Goal: Find contact information: Find contact information

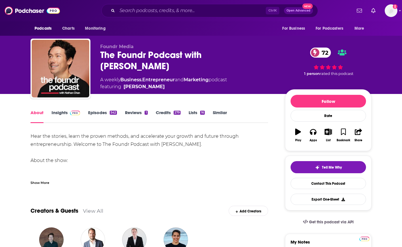
click at [61, 113] on link "Insights" at bounding box center [66, 116] width 29 height 13
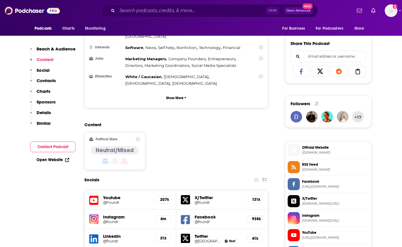
scroll to position [518, 0]
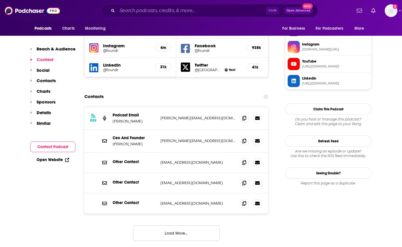
drag, startPoint x: 157, startPoint y: 89, endPoint x: 207, endPoint y: 87, distance: 50.1
click at [207, 107] on div "RSS Podcast Email [PERSON_NAME] [PERSON_NAME][EMAIL_ADDRESS][DOMAIN_NAME] [PERS…" at bounding box center [176, 118] width 184 height 23
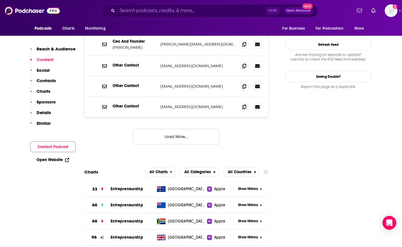
scroll to position [605, 0]
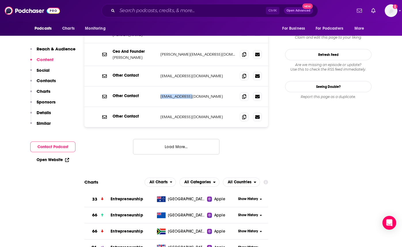
drag, startPoint x: 194, startPoint y: 67, endPoint x: 155, endPoint y: 67, distance: 38.9
click at [0, 0] on div "Other Contact [EMAIL_ADDRESS][DOMAIN_NAME] [EMAIL_ADDRESS][DOMAIN_NAME]" at bounding box center [0, 0] width 0 height 0
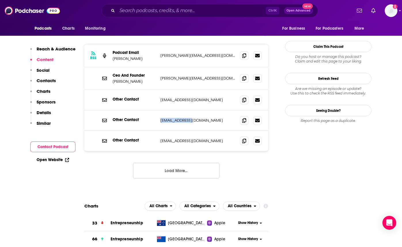
scroll to position [547, 0]
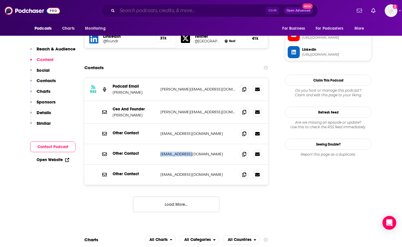
click at [175, 11] on input "Search podcasts, credits, & more..." at bounding box center [191, 10] width 149 height 9
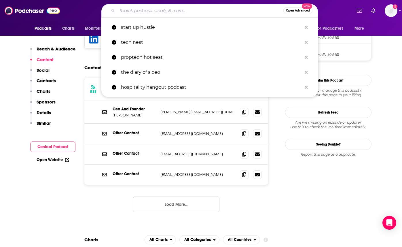
paste input "The Proptech VC Podcast"
click at [175, 11] on input "The Proptech VC Podcast" at bounding box center [200, 10] width 166 height 9
paste input "The Proptech VC Podcast"
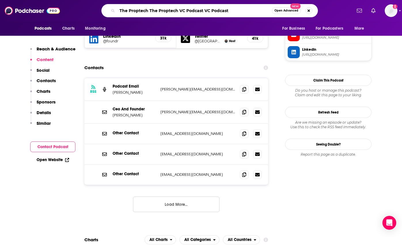
scroll to position [0, 56]
type input "The Proptech VC Podcast"
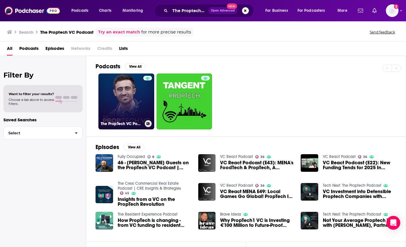
click at [137, 105] on link "The PropTech VC Podcast" at bounding box center [126, 101] width 56 height 56
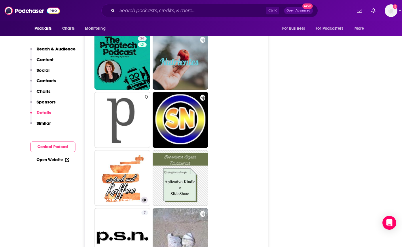
scroll to position [835, 0]
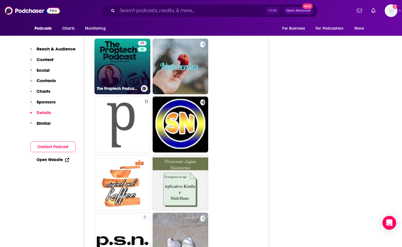
click at [148, 65] on link "26 The Proptech Podcast with [PERSON_NAME]" at bounding box center [122, 67] width 56 height 56
type input "[URL][DOMAIN_NAME]"
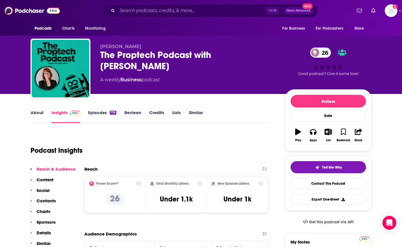
click at [253, 51] on div "The Proptech Podcast with [PERSON_NAME] 26" at bounding box center [188, 60] width 176 height 22
click at [265, 52] on div "The Proptech Podcast with [PERSON_NAME] 26" at bounding box center [188, 60] width 176 height 22
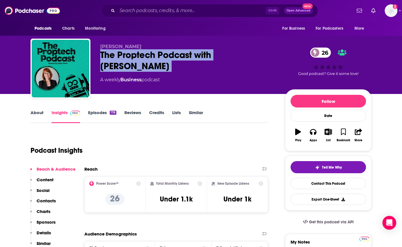
drag, startPoint x: 265, startPoint y: 52, endPoint x: 103, endPoint y: 53, distance: 161.6
click at [103, 53] on div "The Proptech Podcast with [PERSON_NAME] 26" at bounding box center [188, 60] width 176 height 22
copy div "The Proptech Podcast with [PERSON_NAME] 26"
drag, startPoint x: 397, startPoint y: 128, endPoint x: 252, endPoint y: 126, distance: 144.6
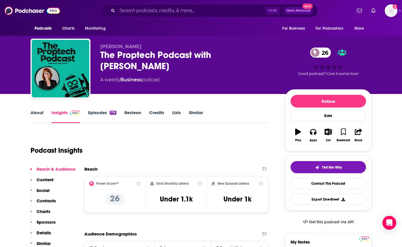
click at [36, 110] on link "About" at bounding box center [37, 116] width 13 height 13
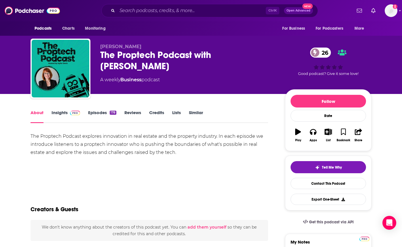
click at [64, 113] on link "Insights" at bounding box center [66, 116] width 29 height 13
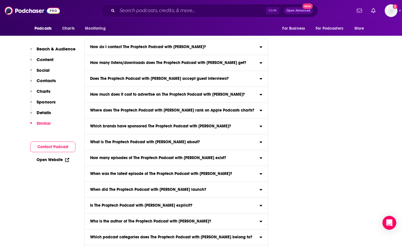
scroll to position [2056, 0]
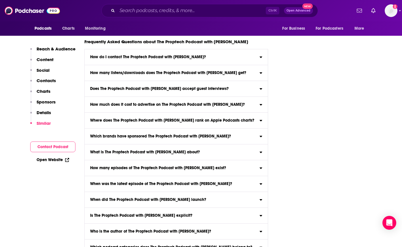
click at [130, 52] on label "How do I contact The Proptech Podcast with [PERSON_NAME]? Click here to view co…" at bounding box center [176, 57] width 183 height 16
click at [0, 0] on input "How do I contact The Proptech Podcast with [PERSON_NAME]? Click here to view co…" at bounding box center [0, 0] width 0 height 0
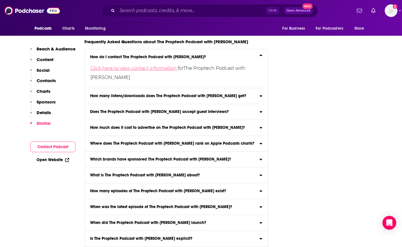
click at [145, 68] on link "Click here to view contact information" at bounding box center [133, 67] width 87 height 5
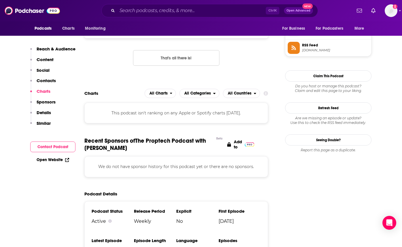
click at [54, 148] on button "Contact Podcast" at bounding box center [52, 146] width 45 height 11
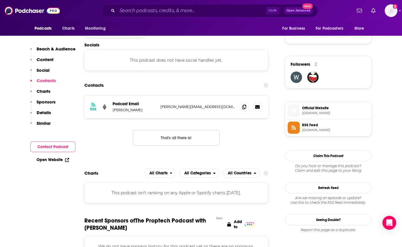
scroll to position [387, 0]
click at [54, 148] on button "Contact Podcast" at bounding box center [52, 146] width 45 height 11
drag, startPoint x: 211, startPoint y: 105, endPoint x: 161, endPoint y: 108, distance: 50.0
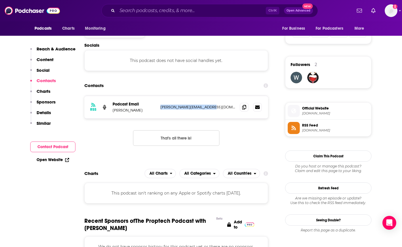
click at [161, 108] on p "[PERSON_NAME][EMAIL_ADDRESS][DOMAIN_NAME]" at bounding box center [197, 107] width 75 height 5
copy p "[PERSON_NAME][EMAIL_ADDRESS][DOMAIN_NAME]"
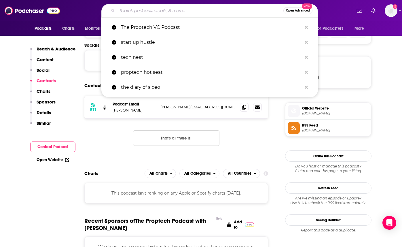
click at [177, 10] on input "Search podcasts, credits, & more..." at bounding box center [200, 10] width 166 height 9
paste input "The Full Ratchet"
type input "The Full Ratchet"
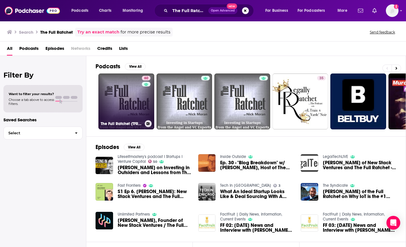
click at [140, 95] on link "60 The Full Ratchet (TFR): Venture Capital and Startup Investing Demystified" at bounding box center [126, 101] width 56 height 56
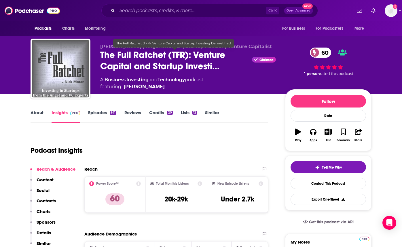
drag, startPoint x: 167, startPoint y: 54, endPoint x: 94, endPoint y: 58, distance: 72.9
click at [94, 58] on div "[PERSON_NAME] | Angel Investor | Startup Advisor | Venture Capitalist The Full …" at bounding box center [201, 70] width 341 height 62
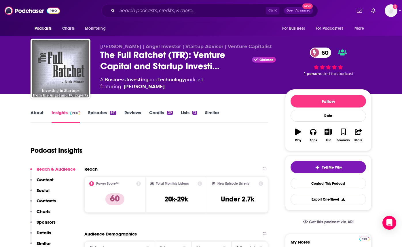
click at [266, 116] on div "About Insights Episodes 941 Reviews Credits 20 Lists 12 Similar" at bounding box center [150, 116] width 238 height 14
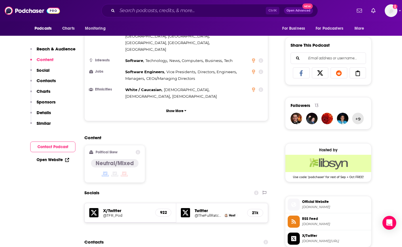
scroll to position [374, 0]
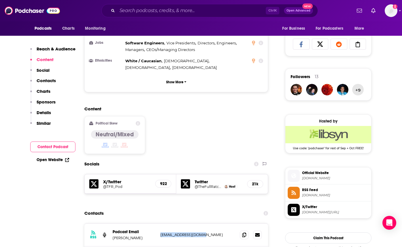
drag, startPoint x: 211, startPoint y: 198, endPoint x: 159, endPoint y: 195, distance: 52.8
click at [159, 223] on div "RSS Podcast Email [PERSON_NAME] [EMAIL_ADDRESS][DOMAIN_NAME] [EMAIL_ADDRESS][DO…" at bounding box center [176, 234] width 184 height 23
copy p "[EMAIL_ADDRESS][DOMAIN_NAME]"
drag, startPoint x: 253, startPoint y: 113, endPoint x: 237, endPoint y: 130, distance: 23.0
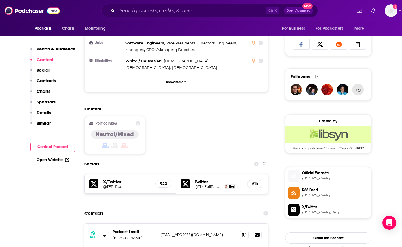
click at [253, 113] on div "Content Political Skew Neutral/Mixed" at bounding box center [176, 132] width 184 height 52
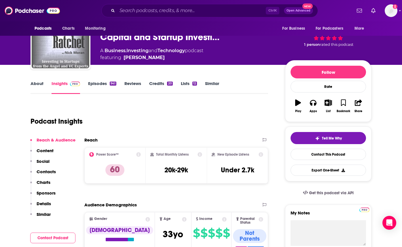
scroll to position [29, 0]
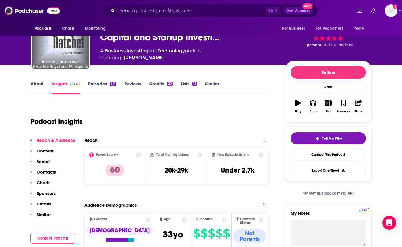
click at [32, 84] on link "About" at bounding box center [37, 87] width 13 height 13
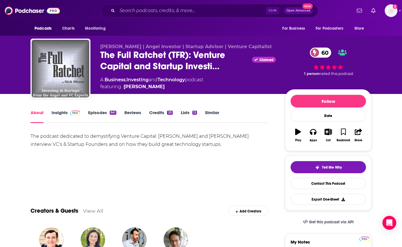
drag, startPoint x: 399, startPoint y: 122, endPoint x: 317, endPoint y: 4, distance: 143.3
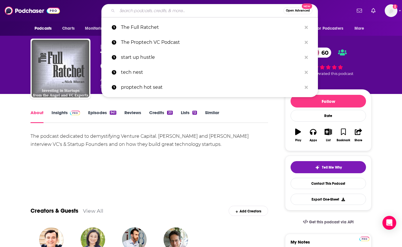
click at [182, 11] on input "Search podcasts, credits, & more..." at bounding box center [200, 10] width 166 height 9
paste input "The Twenty Minute VC"
type input "The Twenty Minute VC"
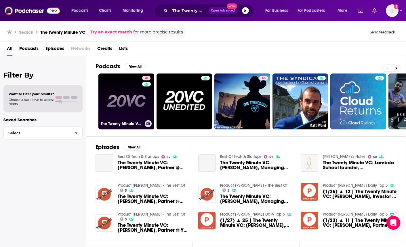
click at [137, 91] on link "76 The Twenty Minute VC (20VC): Venture Capital | Startup Funding | The Pitch" at bounding box center [126, 101] width 56 height 56
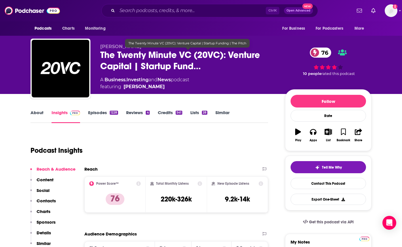
click at [115, 51] on span "The Twenty Minute VC (20VC): Venture Capital | Startup Fund…" at bounding box center [188, 60] width 176 height 22
drag, startPoint x: 126, startPoint y: 50, endPoint x: 194, endPoint y: 53, distance: 68.4
click at [194, 53] on span "The Twenty Minute VC (20VC): Venture Capital | Startup Fund…" at bounding box center [188, 60] width 176 height 22
drag, startPoint x: 194, startPoint y: 53, endPoint x: 103, endPoint y: 52, distance: 90.7
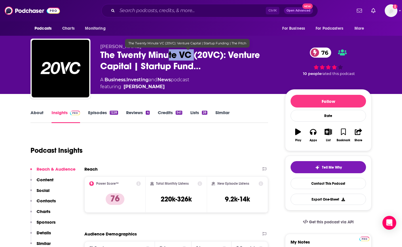
click at [103, 52] on span "The Twenty Minute VC (20VC): Venture Capital | Startup Fund…" at bounding box center [188, 60] width 176 height 22
click at [102, 54] on span "The Twenty Minute VC (20VC): Venture Capital | Startup Fund…" at bounding box center [188, 60] width 176 height 22
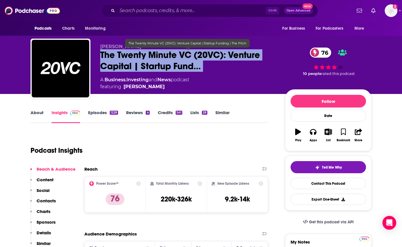
drag, startPoint x: 102, startPoint y: 54, endPoint x: 141, endPoint y: 54, distance: 39.2
click at [141, 54] on span "The Twenty Minute VC (20VC): Venture Capital | Startup Fund…" at bounding box center [188, 60] width 176 height 22
click at [192, 53] on span "The Twenty Minute VC (20VC): Venture Capital | Startup Fund…" at bounding box center [188, 60] width 176 height 22
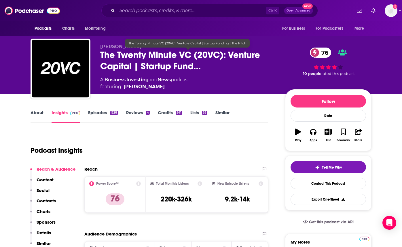
click at [200, 52] on span "The Twenty Minute VC (20VC): Venture Capital | Startup Fund…" at bounding box center [188, 60] width 176 height 22
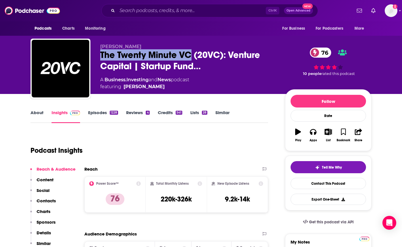
drag, startPoint x: 193, startPoint y: 53, endPoint x: 97, endPoint y: 53, distance: 95.6
click at [97, 53] on div "[PERSON_NAME] The Twenty Minute VC (20VC): Venture Capital | Startup Fund… 76 A…" at bounding box center [201, 70] width 341 height 62
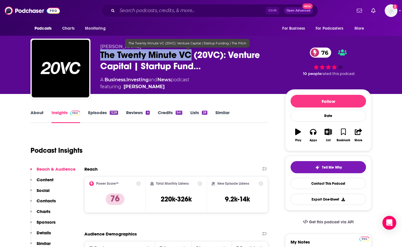
copy h2 "The Twenty Minute VC"
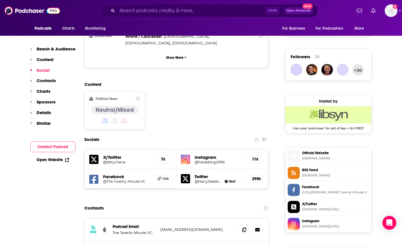
scroll to position [403, 0]
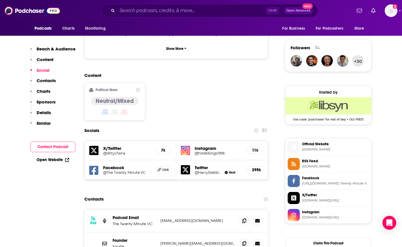
drag, startPoint x: 223, startPoint y: 183, endPoint x: 160, endPoint y: 184, distance: 62.5
click at [160, 218] on p "[EMAIL_ADDRESS][DOMAIN_NAME]" at bounding box center [197, 220] width 75 height 5
copy p "[EMAIL_ADDRESS][DOMAIN_NAME]"
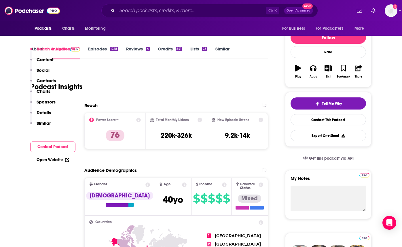
scroll to position [230, 0]
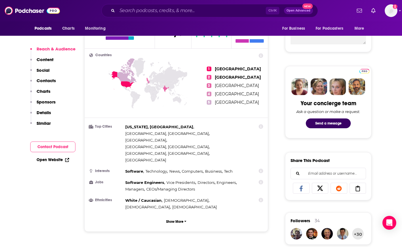
click at [234, 245] on h2 "Content" at bounding box center [173, 247] width 179 height 5
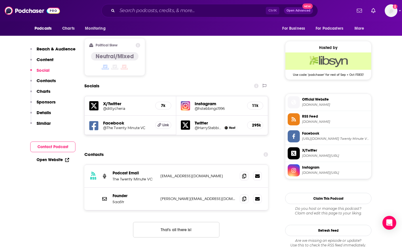
scroll to position [461, 0]
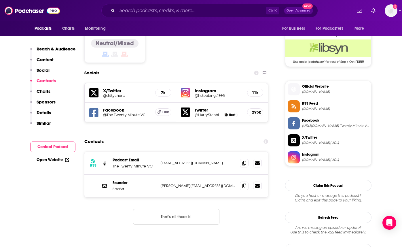
click at [166, 13] on div "Ctrl K Open Advanced New" at bounding box center [209, 10] width 217 height 13
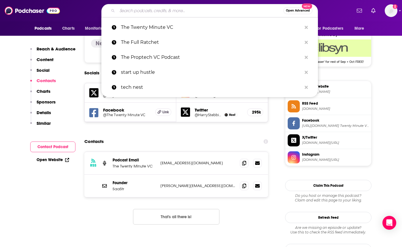
click at [174, 10] on input "Search podcasts, credits, & more..." at bounding box center [200, 10] width 166 height 9
paste input "Equity"
type input "Equity"
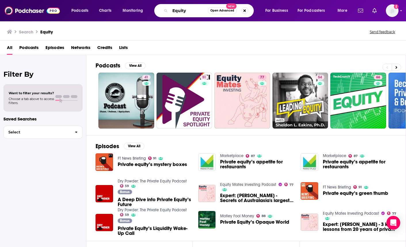
click at [190, 10] on input "Equity" at bounding box center [189, 10] width 38 height 9
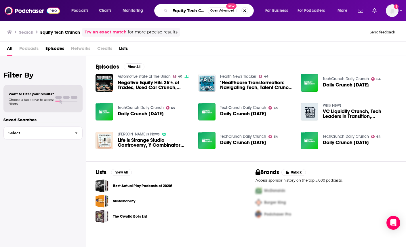
click at [196, 12] on input "Equity Tech Crunch" at bounding box center [189, 10] width 38 height 9
paste input "Proptech Pulse Podcast"
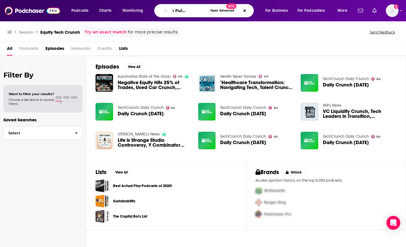
type input "Proptech Pulse Podcast"
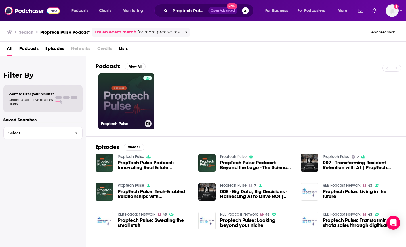
click at [144, 106] on div at bounding box center [147, 98] width 9 height 44
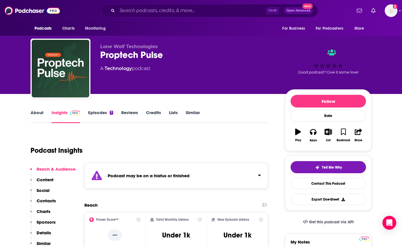
click at [255, 133] on div "Podcast Insights" at bounding box center [147, 146] width 233 height 29
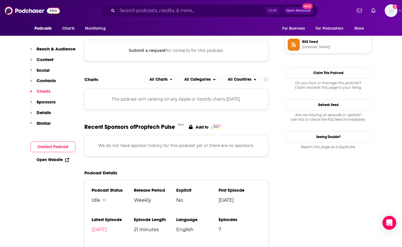
scroll to position [490, 0]
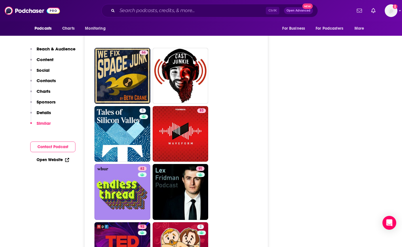
click at [66, 142] on button "Contact Podcast" at bounding box center [52, 146] width 45 height 11
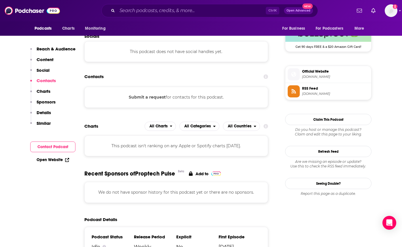
scroll to position [421, 0]
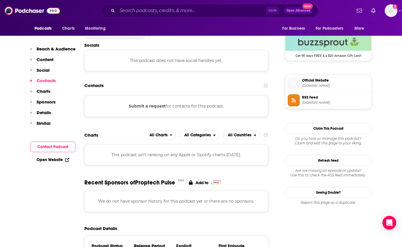
drag, startPoint x: 160, startPoint y: 107, endPoint x: 138, endPoint y: 127, distance: 30.2
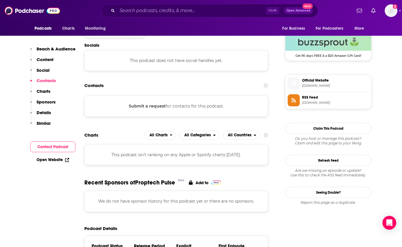
click at [316, 83] on span "Official Website [DOMAIN_NAME]" at bounding box center [334, 83] width 69 height 12
drag, startPoint x: 386, startPoint y: 114, endPoint x: 362, endPoint y: 84, distance: 37.9
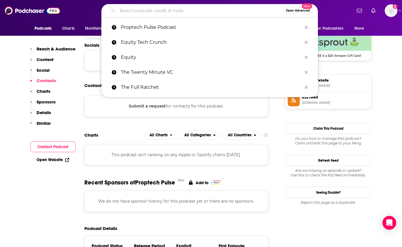
click at [170, 9] on input "Search podcasts, credits, & more..." at bounding box center [200, 10] width 166 height 9
paste input "PropTech VC Podcast"
type input "PropTech VC Podcast"
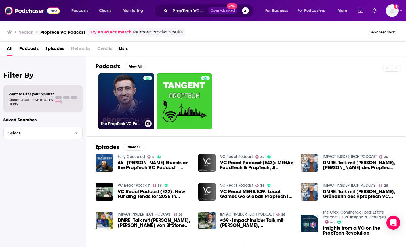
click at [105, 109] on link "The PropTech VC Podcast" at bounding box center [126, 101] width 56 height 56
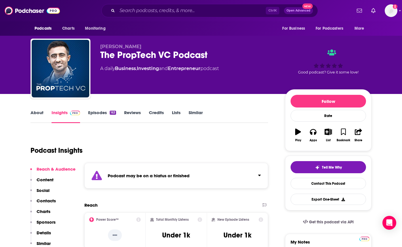
click at [106, 59] on div "The PropTech VC Podcast" at bounding box center [188, 54] width 176 height 11
click at [110, 55] on div "The PropTech VC Podcast" at bounding box center [188, 54] width 176 height 11
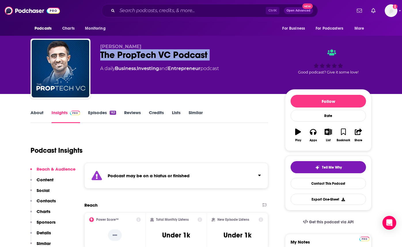
click at [110, 55] on div "The PropTech VC Podcast" at bounding box center [188, 54] width 176 height 11
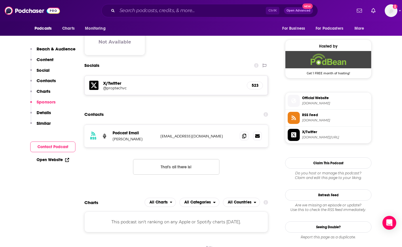
scroll to position [576, 0]
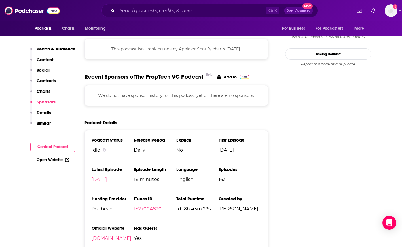
click at [162, 10] on div "Ctrl K Open Advanced New" at bounding box center [209, 10] width 217 height 13
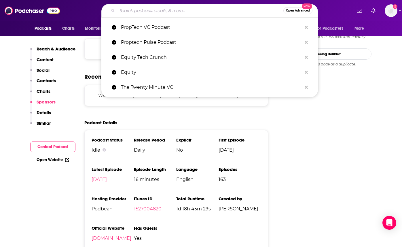
click at [175, 10] on input "Search podcasts, credits, & more..." at bounding box center [200, 10] width 166 height 9
paste input "Masters of Scale"
type input "Masters of Scale"
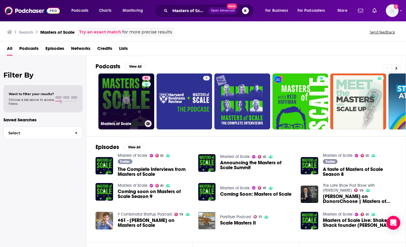
click at [130, 112] on link "81 Masters of Scale" at bounding box center [126, 101] width 56 height 56
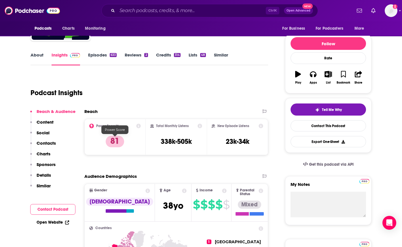
scroll to position [86, 0]
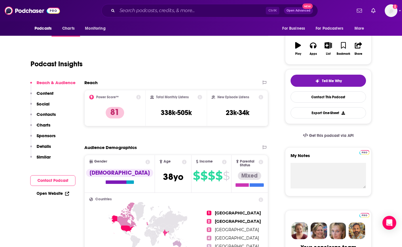
click at [55, 183] on button "Contact Podcast" at bounding box center [52, 180] width 45 height 11
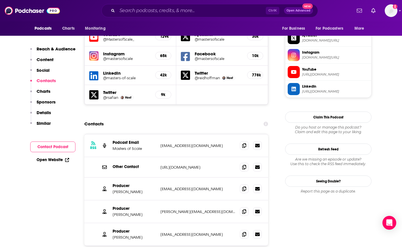
scroll to position [519, 0]
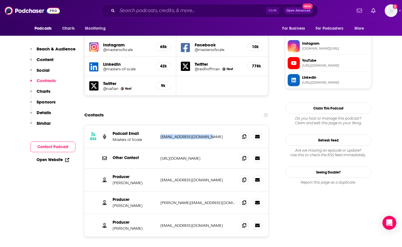
drag, startPoint x: 215, startPoint y: 109, endPoint x: 154, endPoint y: 111, distance: 61.4
click at [0, 0] on div "Podcast Email Masters of Scale [EMAIL_ADDRESS][DOMAIN_NAME] [EMAIL_ADDRESS][DOM…" at bounding box center [0, 0] width 0 height 0
copy div "[EMAIL_ADDRESS][DOMAIN_NAME]"
click at [173, 13] on input "Search podcasts, credits, & more..." at bounding box center [191, 10] width 149 height 9
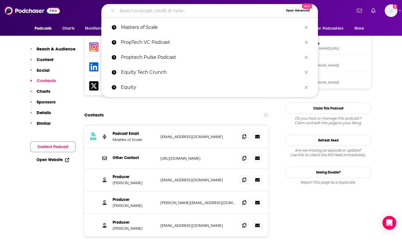
paste input "Mixergy"
type input "Mixergy"
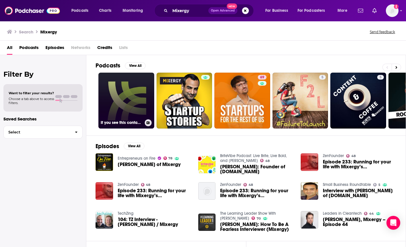
click at [130, 101] on link "If you see this contact [PERSON_NAME]: [PERSON_NAME][EMAIL_ADDRESS][DOMAIN_NAME]" at bounding box center [126, 101] width 56 height 56
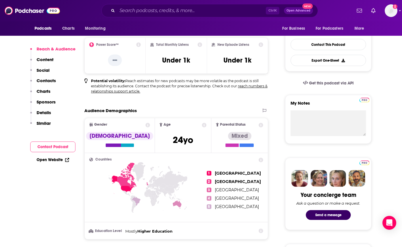
scroll to position [144, 0]
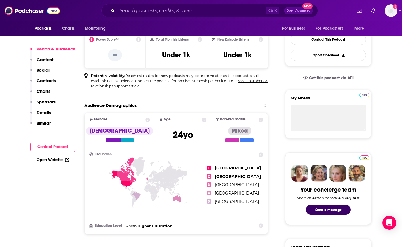
click at [56, 146] on button "Contact Podcast" at bounding box center [52, 146] width 45 height 11
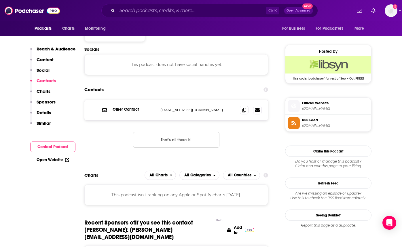
scroll to position [402, 0]
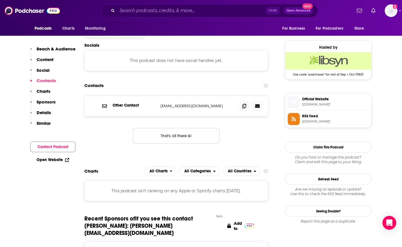
click at [239, 146] on div "Other Contact [EMAIL_ADDRESS][DOMAIN_NAME] [EMAIL_ADDRESS][DOMAIN_NAME] That's …" at bounding box center [176, 124] width 184 height 57
drag, startPoint x: 204, startPoint y: 103, endPoint x: 162, endPoint y: 107, distance: 42.2
click at [162, 107] on p "[EMAIL_ADDRESS][DOMAIN_NAME]" at bounding box center [197, 105] width 75 height 5
copy p "[EMAIL_ADDRESS][DOMAIN_NAME]"
drag, startPoint x: 250, startPoint y: 142, endPoint x: 234, endPoint y: 156, distance: 21.5
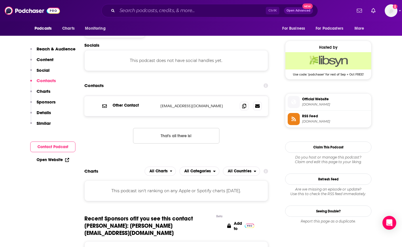
click at [248, 143] on div "Other Contact [EMAIL_ADDRESS][DOMAIN_NAME] [EMAIL_ADDRESS][DOMAIN_NAME] That's …" at bounding box center [176, 124] width 184 height 57
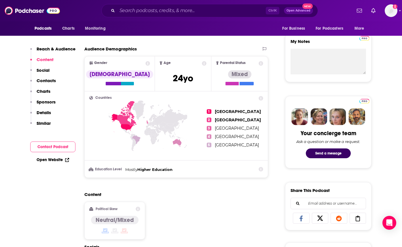
scroll to position [0, 0]
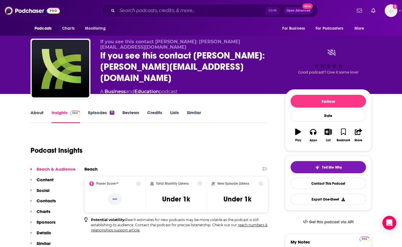
drag, startPoint x: 257, startPoint y: 117, endPoint x: 254, endPoint y: 10, distance: 106.6
click at [257, 117] on div "About Insights Episodes 71 Reviews Credits Lists Similar" at bounding box center [150, 116] width 238 height 14
click at [187, 14] on input "Search podcasts, credits, & more..." at bounding box center [191, 10] width 149 height 9
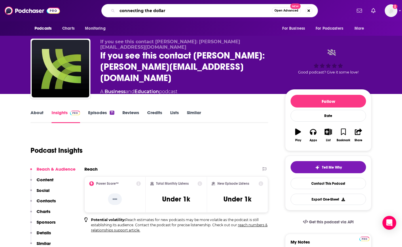
type input "connecting the dollars"
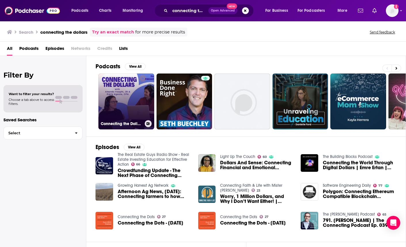
click at [116, 106] on link "Connecting the Dollars by Propel Financial Advisors" at bounding box center [126, 101] width 56 height 56
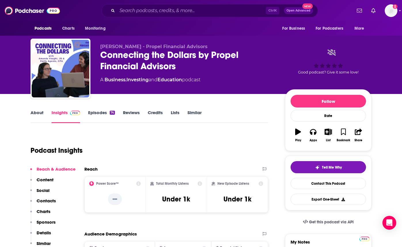
scroll to position [58, 0]
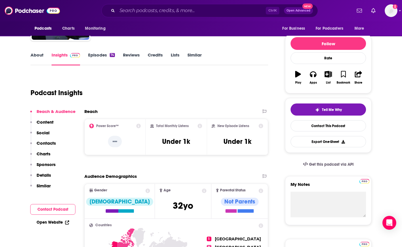
click at [44, 143] on p "Contacts" at bounding box center [46, 142] width 19 height 5
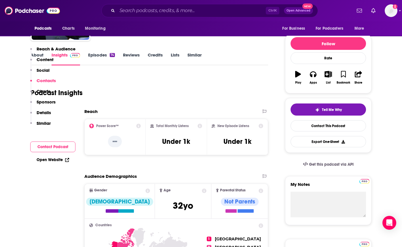
scroll to position [387, 0]
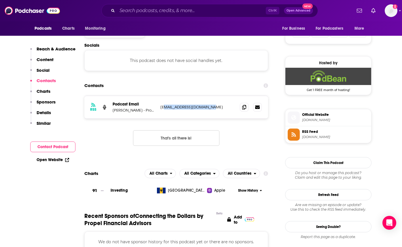
drag, startPoint x: 211, startPoint y: 103, endPoint x: 165, endPoint y: 107, distance: 46.8
click at [165, 107] on div "RSS Podcast Email [PERSON_NAME] - Propel Financial Advisors [EMAIL_ADDRESS][DOM…" at bounding box center [176, 107] width 184 height 22
click at [162, 107] on p "[EMAIL_ADDRESS][DOMAIN_NAME]" at bounding box center [197, 107] width 75 height 5
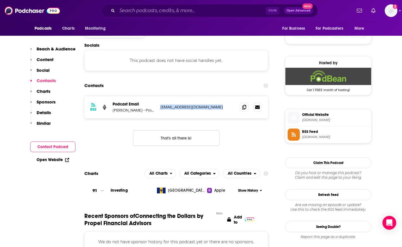
copy div "[EMAIL_ADDRESS][DOMAIN_NAME] [EMAIL_ADDRESS][DOMAIN_NAME]"
click at [242, 138] on div "RSS Podcast Email [PERSON_NAME] - Propel Financial Advisors [EMAIL_ADDRESS][DOM…" at bounding box center [176, 125] width 184 height 59
drag, startPoint x: 253, startPoint y: 145, endPoint x: 250, endPoint y: 144, distance: 3.6
click at [253, 145] on div "RSS Podcast Email [PERSON_NAME] - Propel Financial Advisors [EMAIL_ADDRESS][DOM…" at bounding box center [176, 125] width 184 height 59
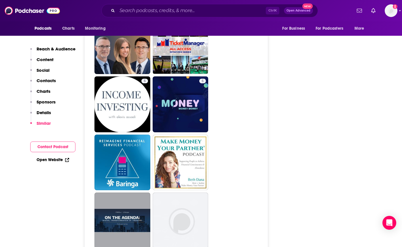
scroll to position [847, 0]
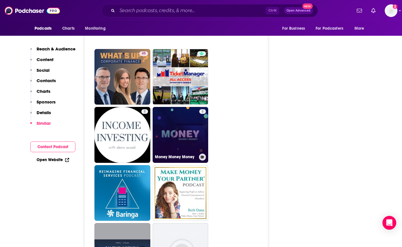
click at [191, 145] on link "5 Money Money Money" at bounding box center [181, 135] width 56 height 56
type input "[URL][DOMAIN_NAME]"
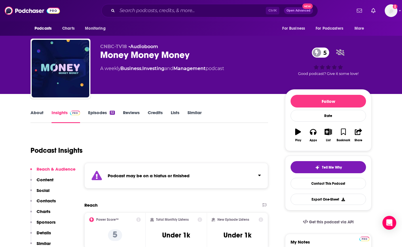
click at [38, 113] on link "About" at bounding box center [37, 116] width 13 height 13
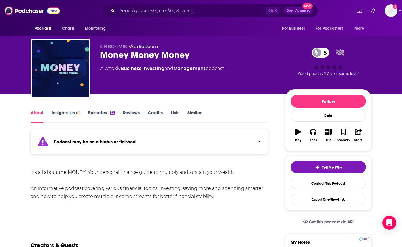
click at [69, 112] on span at bounding box center [74, 112] width 12 height 5
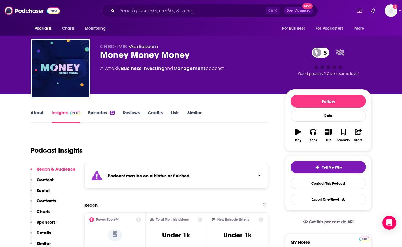
scroll to position [29, 0]
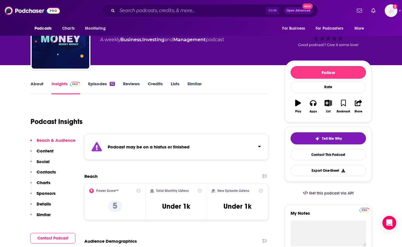
click at [55, 170] on p "Contacts" at bounding box center [46, 171] width 19 height 5
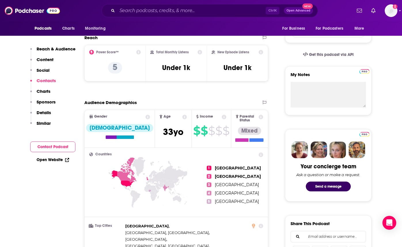
scroll to position [491, 0]
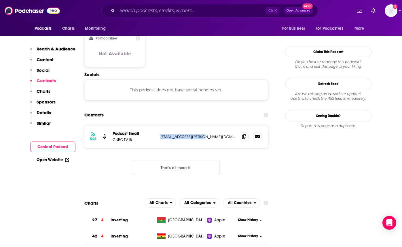
drag, startPoint x: 160, startPoint y: 110, endPoint x: 209, endPoint y: 107, distance: 49.0
click at [209, 125] on div "RSS Podcast Email CNBC-TV18 [EMAIL_ADDRESS][PERSON_NAME][DOMAIN_NAME] [DOMAIN_N…" at bounding box center [176, 136] width 184 height 22
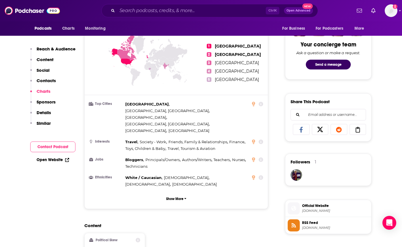
scroll to position [505, 0]
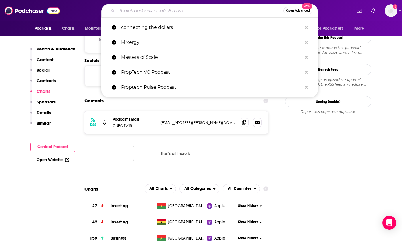
click at [173, 7] on input "Search podcasts, credits, & more..." at bounding box center [200, 10] width 166 height 9
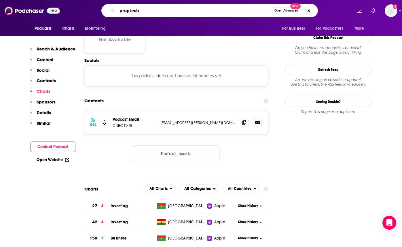
type input "proptech"
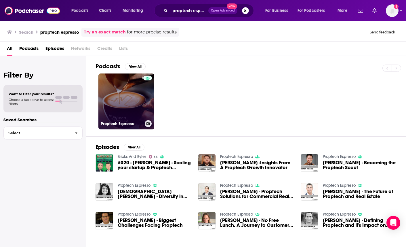
click at [136, 117] on link "Proptech Espresso" at bounding box center [126, 101] width 56 height 56
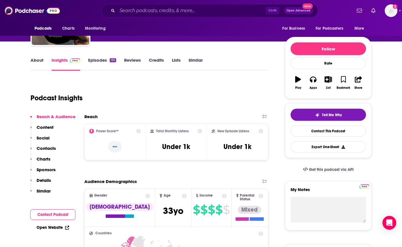
scroll to position [58, 0]
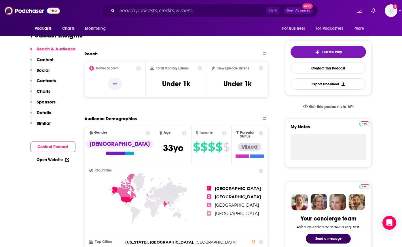
click at [52, 81] on p "Contacts" at bounding box center [46, 80] width 19 height 5
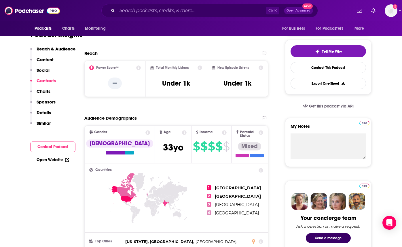
scroll to position [468, 0]
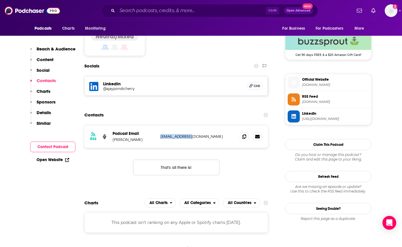
drag, startPoint x: 201, startPoint y: 105, endPoint x: 158, endPoint y: 109, distance: 43.1
click at [158, 125] on div "RSS Podcast Email [PERSON_NAME] [EMAIL_ADDRESS][DOMAIN_NAME] [EMAIL_ADDRESS][DO…" at bounding box center [176, 136] width 184 height 22
copy p "[EMAIL_ADDRESS][DOMAIN_NAME]"
click at [268, 153] on div "RSS Podcast Email [PERSON_NAME] [EMAIL_ADDRESS][DOMAIN_NAME] [EMAIL_ADDRESS][DO…" at bounding box center [176, 154] width 184 height 59
drag, startPoint x: 248, startPoint y: 155, endPoint x: 247, endPoint y: 149, distance: 5.2
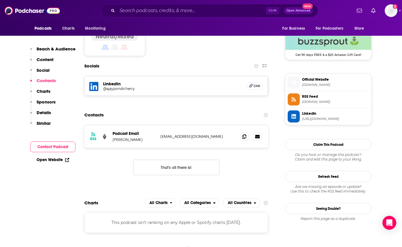
click at [248, 155] on div "RSS Podcast Email [PERSON_NAME] [EMAIL_ADDRESS][DOMAIN_NAME] [EMAIL_ADDRESS][DO…" at bounding box center [176, 154] width 184 height 59
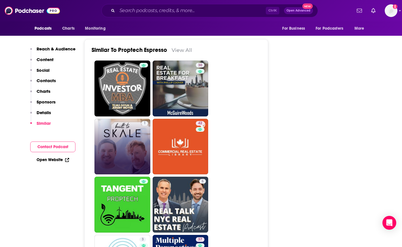
scroll to position [756, 0]
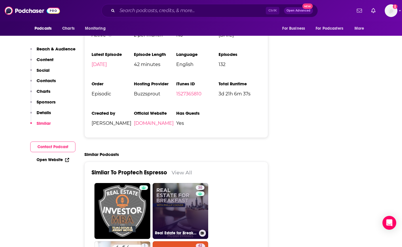
click at [168, 183] on link "30 Real Estate for Breakfast" at bounding box center [181, 211] width 56 height 56
type input "[URL][DOMAIN_NAME]"
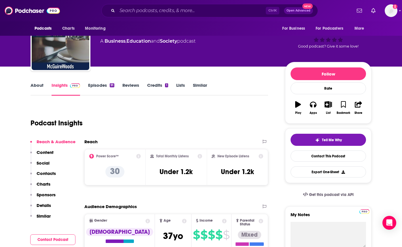
scroll to position [29, 0]
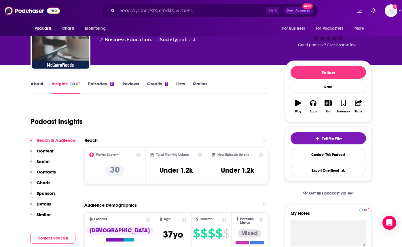
click at [39, 82] on link "About" at bounding box center [37, 87] width 13 height 13
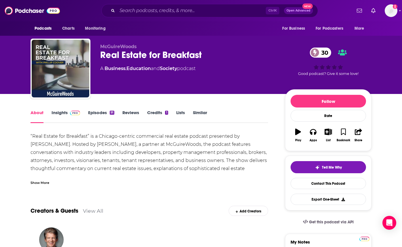
click at [60, 112] on link "Insights" at bounding box center [66, 116] width 29 height 13
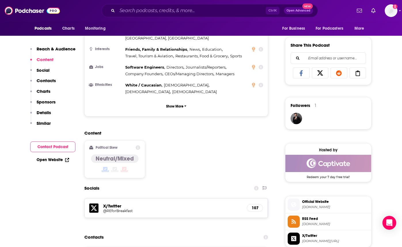
scroll to position [432, 0]
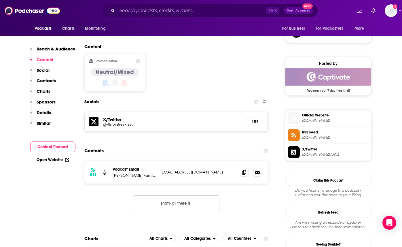
click at [211, 170] on p "[EMAIL_ADDRESS][DOMAIN_NAME]" at bounding box center [197, 172] width 75 height 5
click at [251, 58] on div "Content Political Skew Neutral/Mixed" at bounding box center [176, 70] width 184 height 52
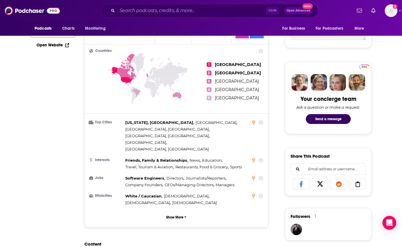
scroll to position [0, 0]
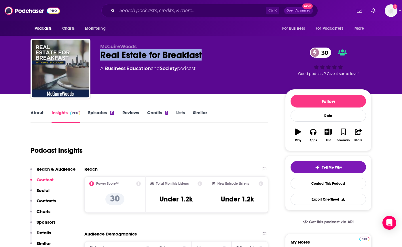
drag, startPoint x: 238, startPoint y: 58, endPoint x: 99, endPoint y: 56, distance: 138.3
click at [99, 56] on div "McGuireWoods Real Estate for Breakfast 30 A Business , Education and Society po…" at bounding box center [201, 70] width 341 height 62
copy h2 "Real Estate for Breakfast"
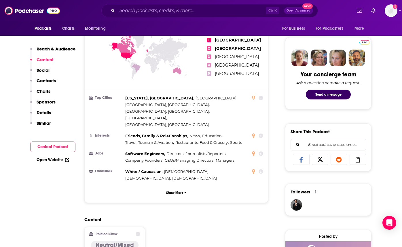
scroll to position [374, 0]
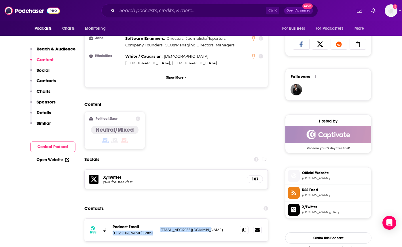
drag, startPoint x: 168, startPoint y: 200, endPoint x: 211, endPoint y: 202, distance: 43.3
click at [0, 0] on div "Podcast Email [PERSON_NAME] Family Law [EMAIL_ADDRESS][DOMAIN_NAME] [EMAIL_ADDR…" at bounding box center [0, 0] width 0 height 0
click at [209, 227] on p "[EMAIL_ADDRESS][DOMAIN_NAME]" at bounding box center [197, 229] width 75 height 5
click at [244, 227] on icon at bounding box center [244, 229] width 4 height 5
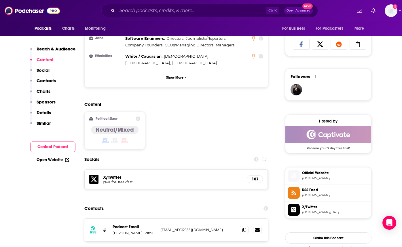
drag, startPoint x: 268, startPoint y: 91, endPoint x: 213, endPoint y: 132, distance: 68.5
click at [267, 101] on div "Content Political Skew Neutral/Mixed" at bounding box center [176, 127] width 184 height 52
drag, startPoint x: 134, startPoint y: 203, endPoint x: 110, endPoint y: 203, distance: 24.2
click at [110, 219] on div "RSS Podcast Email [PERSON_NAME] Family Law [EMAIL_ADDRESS][DOMAIN_NAME] [EMAIL_…" at bounding box center [176, 230] width 184 height 22
click at [122, 230] on p "[PERSON_NAME] Family Law" at bounding box center [134, 232] width 43 height 5
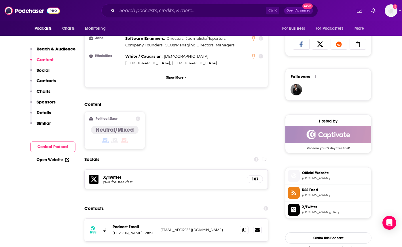
click at [126, 230] on p "[PERSON_NAME] Family Law" at bounding box center [134, 232] width 43 height 5
drag, startPoint x: 125, startPoint y: 203, endPoint x: 113, endPoint y: 203, distance: 11.2
click at [110, 219] on div "RSS Podcast Email [PERSON_NAME] Family Law [EMAIL_ADDRESS][DOMAIN_NAME] [EMAIL_…" at bounding box center [176, 230] width 184 height 22
click at [111, 219] on div "RSS Podcast Email [PERSON_NAME] Family Law [EMAIL_ADDRESS][DOMAIN_NAME] [EMAIL_…" at bounding box center [176, 230] width 184 height 22
drag, startPoint x: 113, startPoint y: 203, endPoint x: 129, endPoint y: 204, distance: 15.6
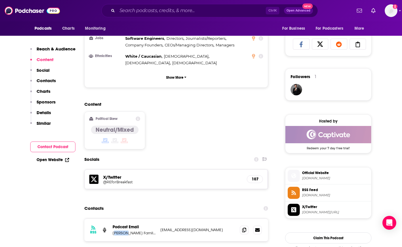
click at [129, 230] on p "[PERSON_NAME] Family Law" at bounding box center [134, 232] width 43 height 5
drag, startPoint x: 129, startPoint y: 204, endPoint x: 124, endPoint y: 204, distance: 5.2
click at [124, 230] on p "[PERSON_NAME] Family Law" at bounding box center [134, 232] width 43 height 5
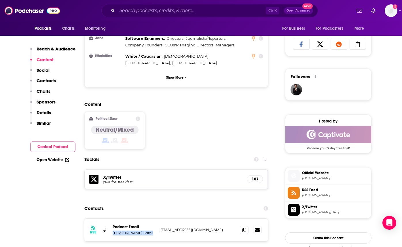
click at [124, 230] on p "[PERSON_NAME] Family Law" at bounding box center [134, 232] width 43 height 5
drag, startPoint x: 134, startPoint y: 204, endPoint x: 111, endPoint y: 204, distance: 23.0
click at [111, 219] on div "RSS Podcast Email [PERSON_NAME] Family Law [EMAIL_ADDRESS][DOMAIN_NAME] [EMAIL_…" at bounding box center [176, 230] width 184 height 22
drag, startPoint x: 272, startPoint y: 82, endPoint x: 251, endPoint y: 96, distance: 25.2
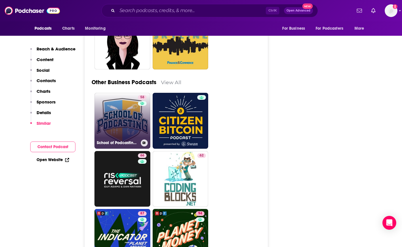
scroll to position [1584, 0]
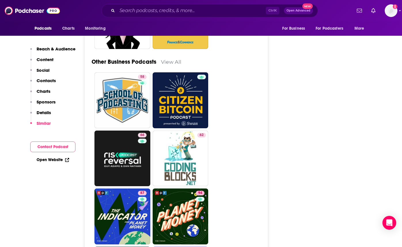
click at [194, 5] on div "Ctrl K Open Advanced New" at bounding box center [209, 10] width 217 height 13
click at [188, 8] on input "Search podcasts, credits, & more..." at bounding box center [191, 10] width 149 height 9
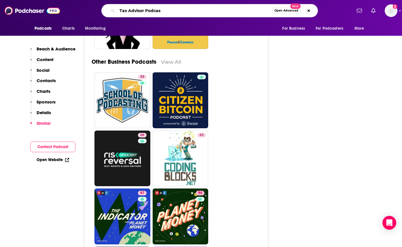
type input "Tax Advisor Podcast"
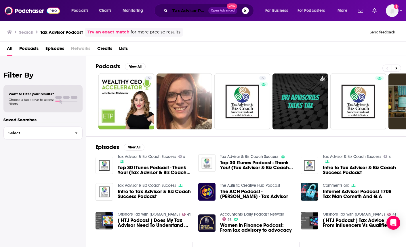
drag, startPoint x: 188, startPoint y: 9, endPoint x: 190, endPoint y: 12, distance: 3.4
click at [188, 10] on input "Tax Advisor Podcast" at bounding box center [189, 10] width 38 height 9
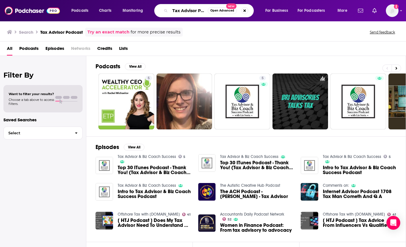
scroll to position [0, 10]
drag, startPoint x: 198, startPoint y: 10, endPoint x: 250, endPoint y: 17, distance: 52.3
click at [250, 17] on div "Podcasts Charts Monitoring Tax Advisor Podcast Open Advanced New For Business F…" at bounding box center [203, 10] width 406 height 21
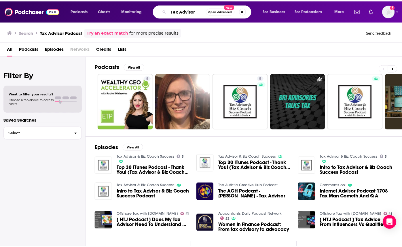
scroll to position [0, 0]
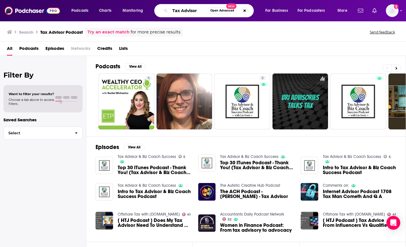
type input "Tax Advisor"
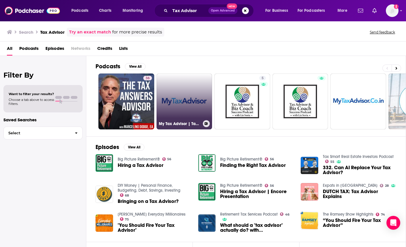
click at [179, 98] on link "My Tax Advisor | Tax Advisor Online | Company Registration" at bounding box center [185, 101] width 56 height 56
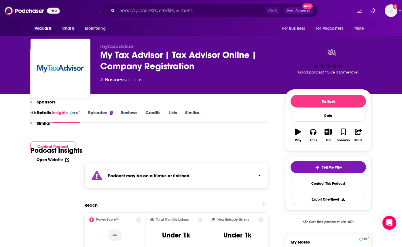
scroll to position [173, 0]
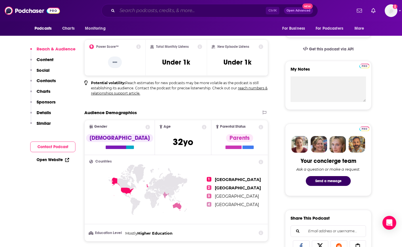
click at [171, 9] on input "Search podcasts, credits, & more..." at bounding box center [191, 10] width 149 height 9
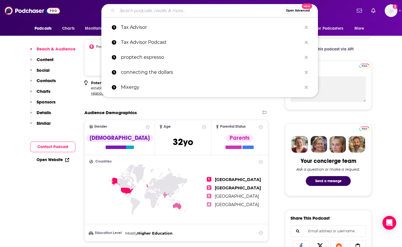
click at [177, 9] on input "Search podcasts, credits, & more..." at bounding box center [200, 10] width 166 height 9
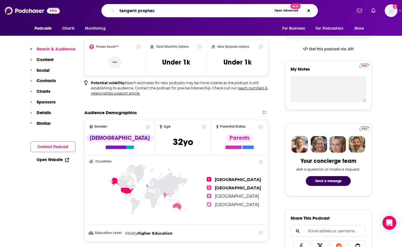
type input "tangent proptech"
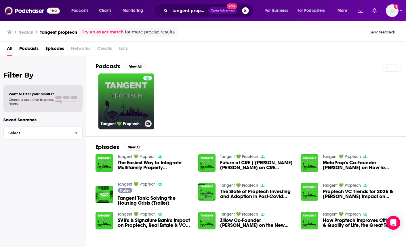
click at [123, 99] on link "Tangent 💚 Proptech" at bounding box center [126, 101] width 56 height 56
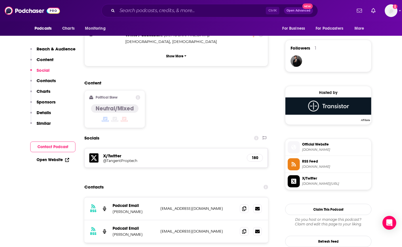
scroll to position [403, 0]
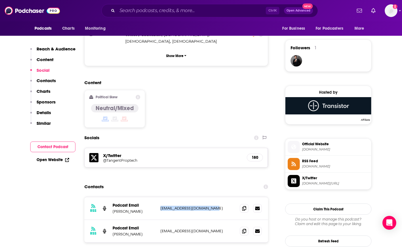
drag, startPoint x: 223, startPoint y: 178, endPoint x: 160, endPoint y: 175, distance: 62.9
click at [160, 197] on div "RSS Podcast Email [PERSON_NAME] [EMAIL_ADDRESS][DOMAIN_NAME] [EMAIL_ADDRESS][DO…" at bounding box center [176, 208] width 184 height 23
click at [153, 226] on p "Podcast Email" at bounding box center [134, 228] width 43 height 5
drag, startPoint x: 153, startPoint y: 198, endPoint x: 216, endPoint y: 205, distance: 63.5
click at [216, 220] on div "RSS Podcast Email [PERSON_NAME] [EMAIL_ADDRESS][DOMAIN_NAME] [EMAIL_ADDRESS][DO…" at bounding box center [176, 231] width 184 height 22
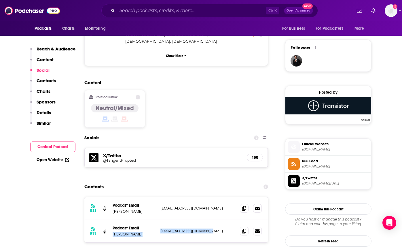
drag, startPoint x: 264, startPoint y: 70, endPoint x: 257, endPoint y: 61, distance: 11.6
click at [264, 80] on div "Content Political Skew Neutral/Mixed" at bounding box center [176, 106] width 184 height 52
click at [187, 11] on input "Search podcasts, credits, & more..." at bounding box center [191, 10] width 149 height 9
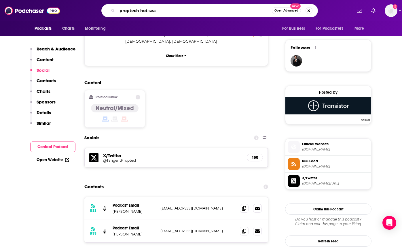
scroll to position [0, 10]
type input "proptech hot seat"
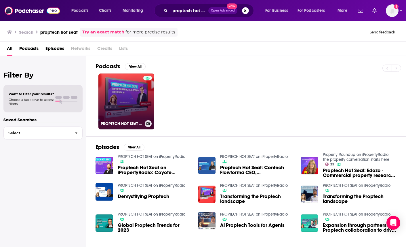
click at [132, 100] on link "PROPTECH HOT SEAT on iPropertyRadio" at bounding box center [126, 101] width 56 height 56
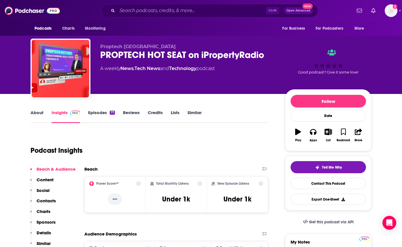
click at [48, 200] on p "Contacts" at bounding box center [46, 200] width 19 height 5
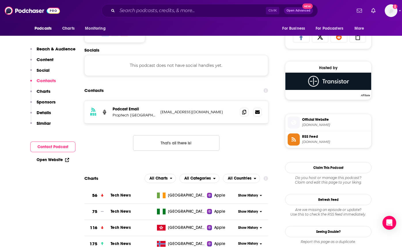
scroll to position [387, 0]
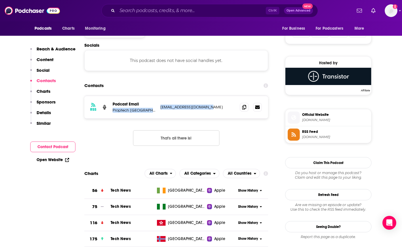
drag, startPoint x: 156, startPoint y: 107, endPoint x: 211, endPoint y: 107, distance: 55.6
click at [211, 107] on div "RSS Podcast Email Proptech Ireland [EMAIL_ADDRESS][DOMAIN_NAME] [EMAIL_ADDRESS]…" at bounding box center [176, 107] width 184 height 22
click at [211, 107] on p "[EMAIL_ADDRESS][DOMAIN_NAME]" at bounding box center [197, 107] width 75 height 5
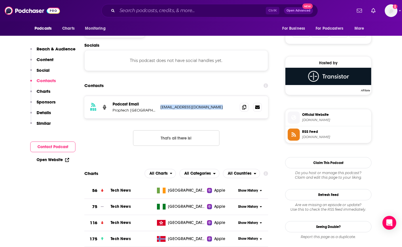
drag, startPoint x: 261, startPoint y: 29, endPoint x: 234, endPoint y: 23, distance: 28.0
click at [261, 29] on div "Content Political Skew Neutral/Mixed" at bounding box center [176, 16] width 184 height 52
click at [175, 11] on input "Search podcasts, credits, & more..." at bounding box center [191, 10] width 149 height 9
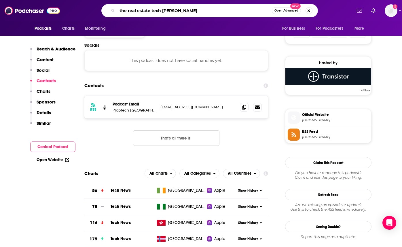
type input "the real estate tech guy pod"
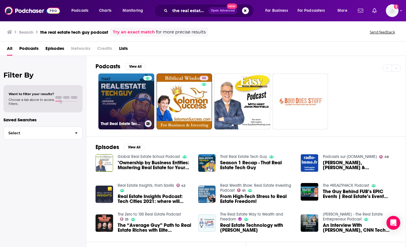
click at [143, 96] on div at bounding box center [147, 98] width 9 height 44
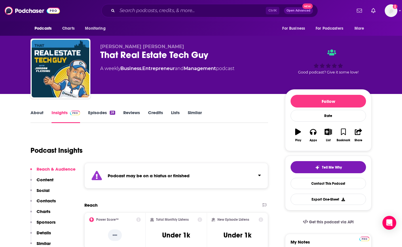
click at [46, 202] on p "Contacts" at bounding box center [46, 200] width 19 height 5
click at [48, 201] on p "Contacts" at bounding box center [46, 200] width 19 height 5
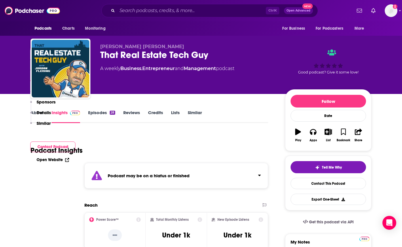
drag, startPoint x: 194, startPoint y: 105, endPoint x: 227, endPoint y: 105, distance: 33.1
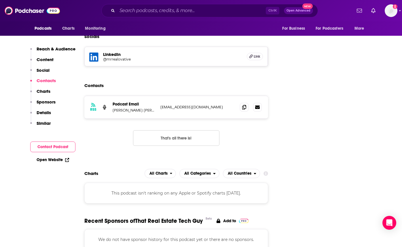
click at [188, 107] on p "[EMAIL_ADDRESS][DOMAIN_NAME]" at bounding box center [197, 107] width 75 height 5
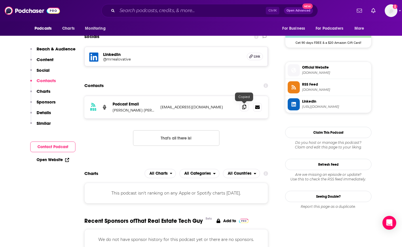
click at [242, 109] on icon at bounding box center [244, 107] width 4 height 5
click at [255, 139] on div "RSS Podcast Email [PERSON_NAME] [PERSON_NAME] [PERSON_NAME][EMAIL_ADDRESS][DOMA…" at bounding box center [176, 125] width 184 height 59
click at [256, 151] on div "RSS Podcast Email [PERSON_NAME] [PERSON_NAME] [PERSON_NAME][EMAIL_ADDRESS][DOMA…" at bounding box center [176, 125] width 184 height 59
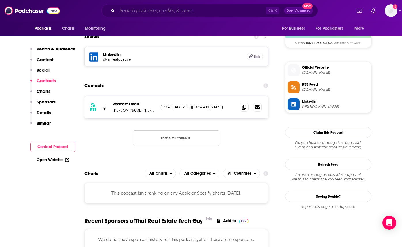
click at [183, 11] on input "Search podcasts, credits, & more..." at bounding box center [191, 10] width 149 height 9
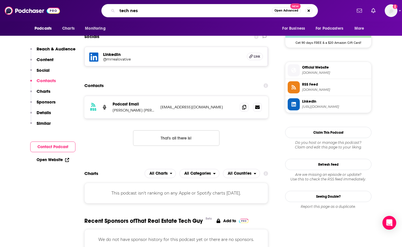
type input "tech nest"
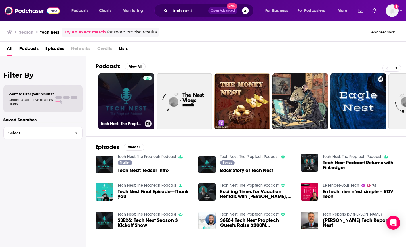
click at [142, 84] on link "Tech Nest: The Proptech Podcast" at bounding box center [126, 101] width 56 height 56
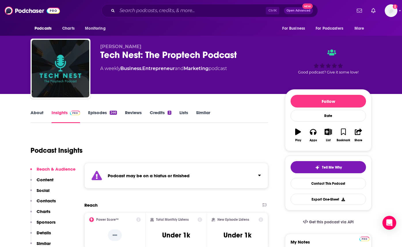
click at [44, 201] on p "Contacts" at bounding box center [46, 200] width 19 height 5
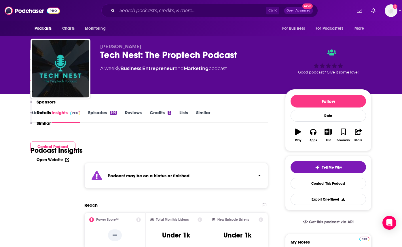
scroll to position [504, 0]
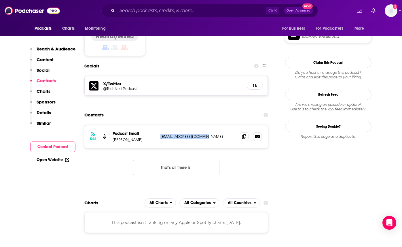
drag, startPoint x: 183, startPoint y: 105, endPoint x: 223, endPoint y: 105, distance: 39.7
click at [223, 134] on p "[EMAIL_ADDRESS][DOMAIN_NAME]" at bounding box center [197, 136] width 75 height 5
drag, startPoint x: 308, startPoint y: 151, endPoint x: 233, endPoint y: 134, distance: 77.2
drag, startPoint x: 134, startPoint y: 110, endPoint x: 144, endPoint y: 115, distance: 11.0
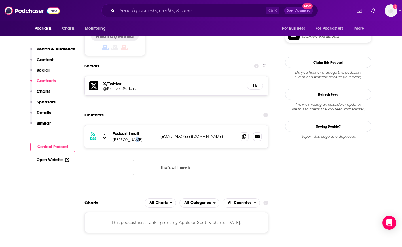
click at [144, 125] on div "RSS Podcast Email [PERSON_NAME] [EMAIL_ADDRESS][DOMAIN_NAME] [PERSON_NAME][EMAI…" at bounding box center [176, 136] width 184 height 22
drag, startPoint x: 107, startPoint y: 124, endPoint x: 139, endPoint y: 114, distance: 33.2
click at [107, 125] on div "RSS Podcast Email [PERSON_NAME] [EMAIL_ADDRESS][DOMAIN_NAME] [PERSON_NAME][EMAI…" at bounding box center [176, 154] width 184 height 59
drag, startPoint x: 139, startPoint y: 112, endPoint x: 111, endPoint y: 112, distance: 27.4
click at [111, 125] on div "RSS Podcast Email [PERSON_NAME] [EMAIL_ADDRESS][DOMAIN_NAME] [PERSON_NAME][EMAI…" at bounding box center [176, 136] width 184 height 22
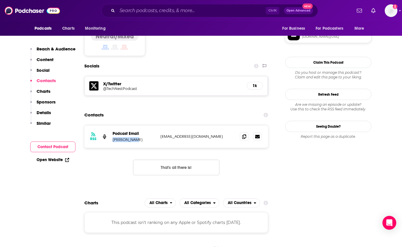
drag, startPoint x: 273, startPoint y: 143, endPoint x: 269, endPoint y: 142, distance: 4.6
click at [184, 10] on input "Search podcasts, credits, & more..." at bounding box center [191, 10] width 149 height 9
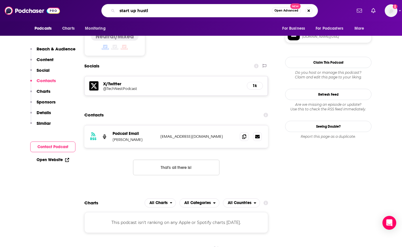
scroll to position [0, 3]
type input "start up hustle"
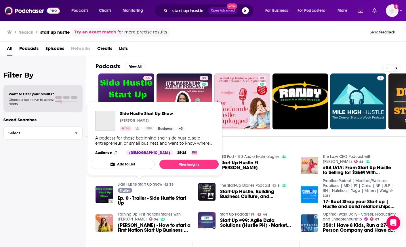
click at [145, 186] on link "Side Hustle Start Up Show" at bounding box center [140, 184] width 45 height 5
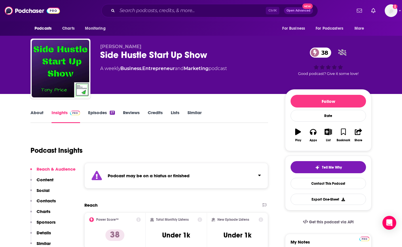
scroll to position [29, 0]
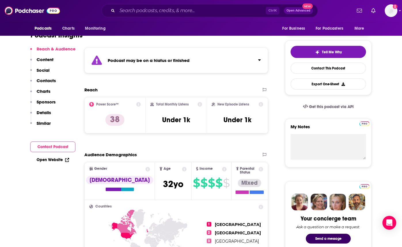
click at [50, 81] on p "Contacts" at bounding box center [46, 80] width 19 height 5
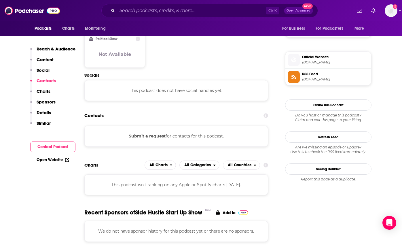
scroll to position [491, 0]
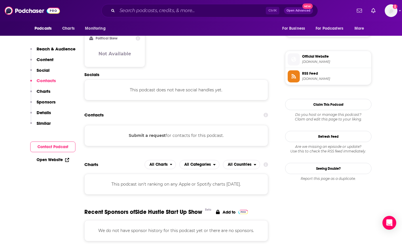
click at [324, 59] on span "Official Website" at bounding box center [335, 56] width 67 height 5
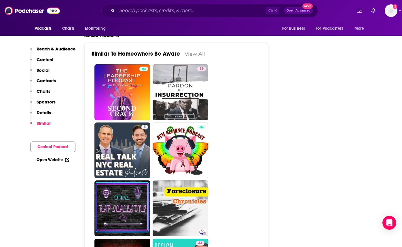
scroll to position [835, 0]
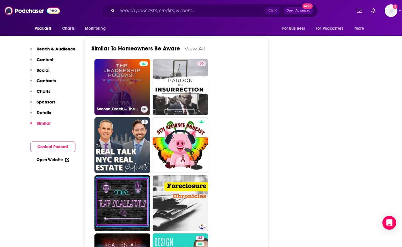
click at [128, 87] on link "Second Crack — The Leadership Podcast" at bounding box center [122, 87] width 56 height 56
type input "[URL][DOMAIN_NAME]"
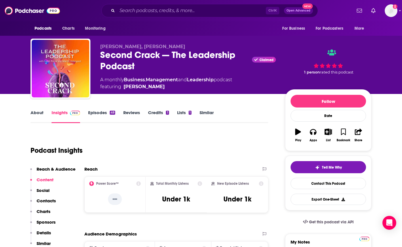
click at [37, 112] on link "About" at bounding box center [37, 116] width 13 height 13
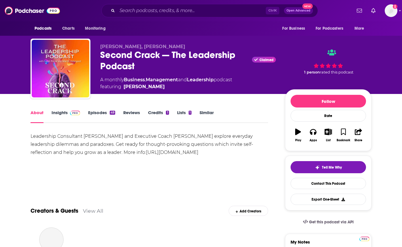
click at [170, 14] on input "Search podcasts, credits, & more..." at bounding box center [191, 10] width 149 height 9
click at [177, 13] on input "Search podcasts, credits, & more..." at bounding box center [191, 10] width 149 height 9
click at [181, 10] on input "Search podcasts, credits, & more..." at bounding box center [191, 10] width 149 height 9
click at [175, 12] on input "Search podcasts, credits, & more..." at bounding box center [191, 10] width 149 height 9
click at [179, 10] on input "Search podcasts, credits, & more..." at bounding box center [191, 10] width 149 height 9
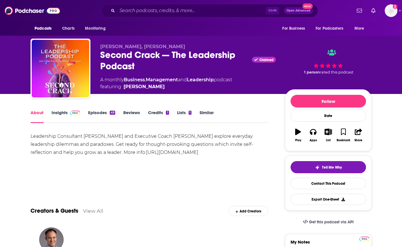
click at [179, 10] on input "Search podcasts, credits, & more..." at bounding box center [191, 10] width 149 height 9
click at [114, 10] on icon "Search podcasts, credits, & more..." at bounding box center [112, 10] width 3 height 3
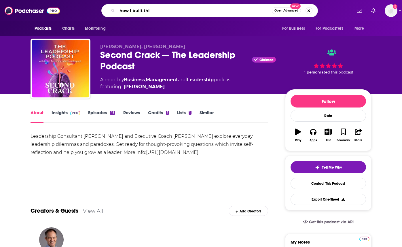
type input "how I built this"
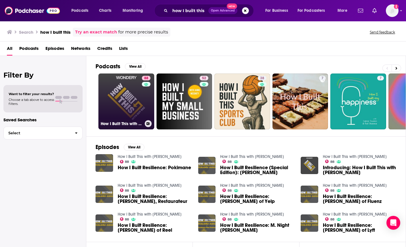
click at [134, 105] on link "88 How I Built This with [PERSON_NAME]" at bounding box center [126, 101] width 56 height 56
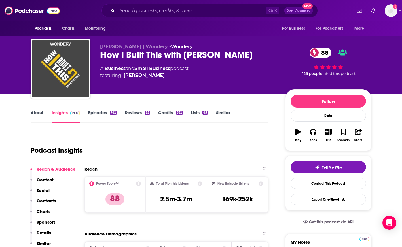
click at [44, 201] on p "Contacts" at bounding box center [46, 200] width 19 height 5
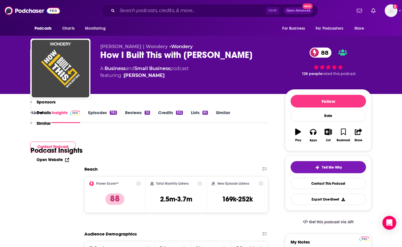
scroll to position [562, 0]
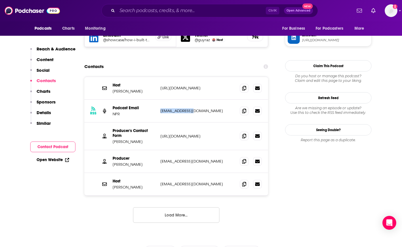
drag, startPoint x: 203, startPoint y: 76, endPoint x: 144, endPoint y: 82, distance: 59.1
click at [144, 100] on div "RSS Podcast Email NPR PodCasts@npr.org PodCasts@npr.org" at bounding box center [176, 111] width 184 height 23
drag, startPoint x: 217, startPoint y: 55, endPoint x: 157, endPoint y: 53, distance: 60.5
click at [157, 77] on div "Host Guy Raz https://guyraz.com/contact/ https://guyraz.com/contact/" at bounding box center [176, 88] width 184 height 23
copy div "https://guyraz.com/contact/"
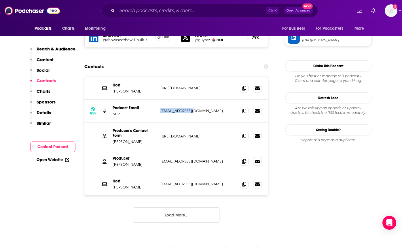
drag, startPoint x: 326, startPoint y: 180, endPoint x: 311, endPoint y: 177, distance: 15.3
click at [187, 13] on input "Search podcasts, credits, & more..." at bounding box center [191, 10] width 149 height 9
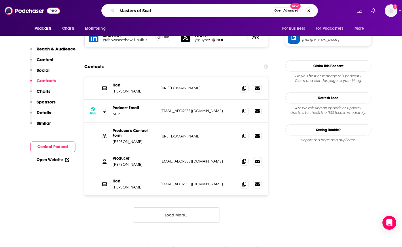
type input "Masters of Scale"
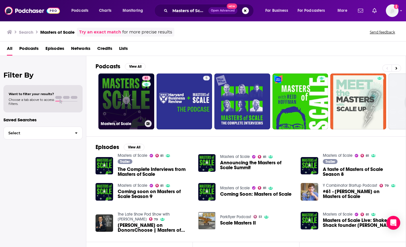
click at [129, 102] on link "81 Masters of Scale" at bounding box center [126, 101] width 56 height 56
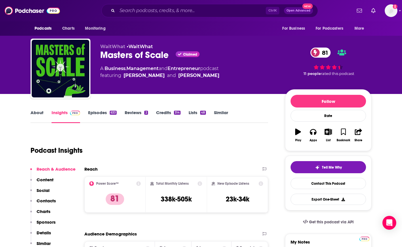
click at [43, 199] on p "Contacts" at bounding box center [46, 200] width 19 height 5
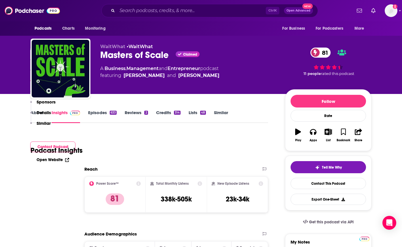
scroll to position [519, 0]
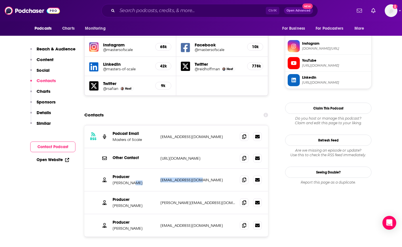
drag, startPoint x: 219, startPoint y: 150, endPoint x: 166, endPoint y: 152, distance: 53.0
click at [0, 0] on div "Producer Adam Skuse askuse@waitwhat.com askuse@waitwhat.com" at bounding box center [0, 0] width 0 height 0
drag, startPoint x: 245, startPoint y: 83, endPoint x: 199, endPoint y: 73, distance: 46.8
click at [245, 109] on div "Contacts" at bounding box center [176, 114] width 184 height 11
click at [187, 12] on input "Search podcasts, credits, & more..." at bounding box center [191, 10] width 149 height 9
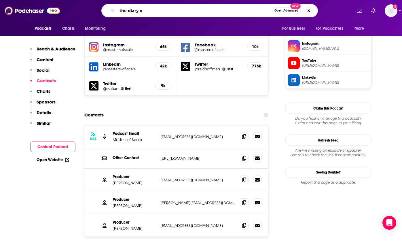
type input "the diary of"
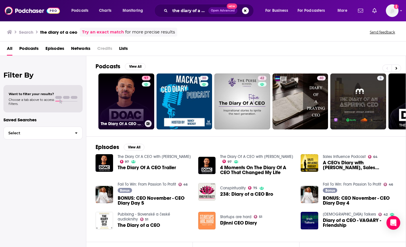
click at [118, 103] on link "97 The Diary Of A CEO with Steven Bartlett" at bounding box center [126, 101] width 56 height 56
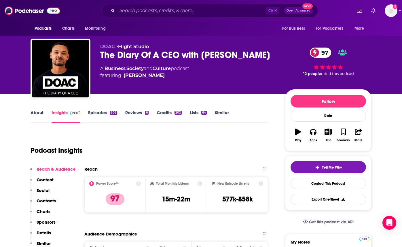
click at [44, 198] on p "Contacts" at bounding box center [46, 200] width 19 height 5
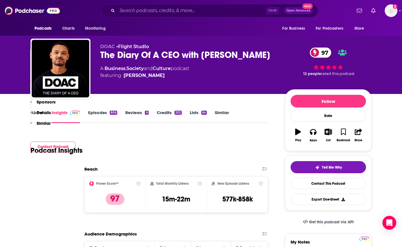
click at [0, 0] on div "Podcast Email steven@stevenbartlett.com steven@stevenbartlett.com" at bounding box center [0, 0] width 0 height 0
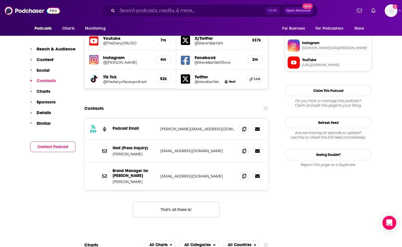
click at [180, 9] on input "Search podcasts, credits, & more..." at bounding box center [191, 10] width 149 height 9
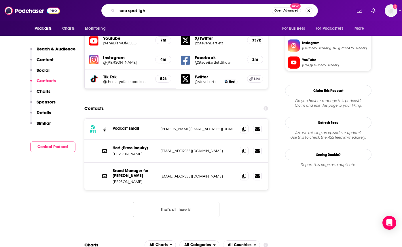
type input "ceo spotlight"
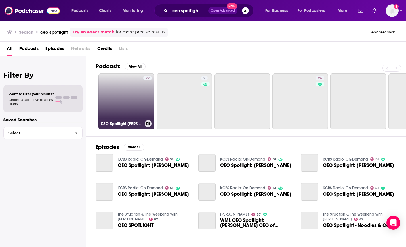
click at [122, 102] on link "22 CEO Spotlight Eau Claire" at bounding box center [126, 101] width 56 height 56
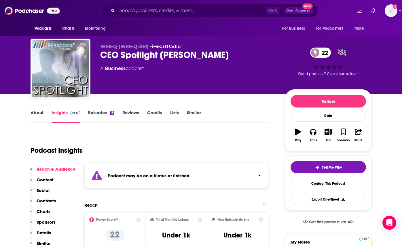
click at [54, 202] on p "Contacts" at bounding box center [46, 200] width 19 height 5
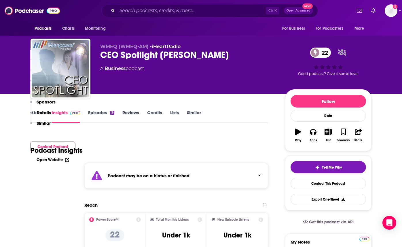
scroll to position [555, 0]
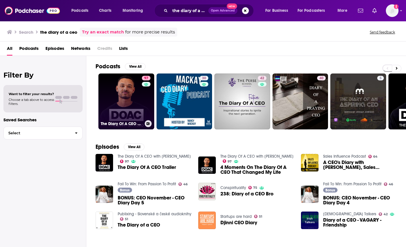
click at [132, 98] on link "97 The Diary Of A CEO with [PERSON_NAME]" at bounding box center [126, 101] width 56 height 56
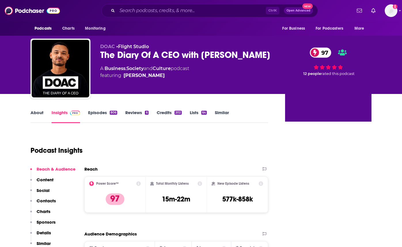
click at [221, 110] on link "Similar" at bounding box center [222, 116] width 14 height 13
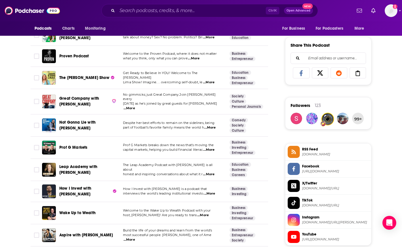
scroll to position [403, 0]
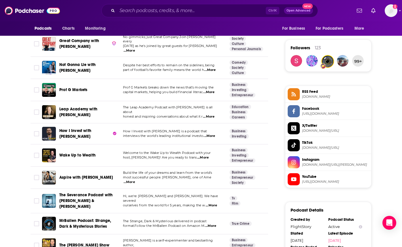
click at [108, 238] on div "The Tim Ferriss Show" at bounding box center [89, 245] width 60 height 14
click at [97, 243] on span "The Tim Ferriss Show" at bounding box center [84, 245] width 50 height 5
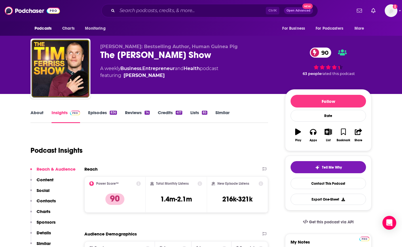
click at [251, 144] on div "Podcast Insights" at bounding box center [147, 146] width 233 height 29
drag, startPoint x: 275, startPoint y: 121, endPoint x: 275, endPoint y: 117, distance: 4.0
click at [50, 201] on p "Contacts" at bounding box center [46, 200] width 19 height 5
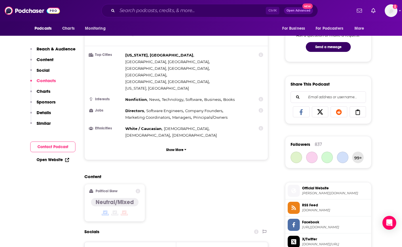
scroll to position [519, 0]
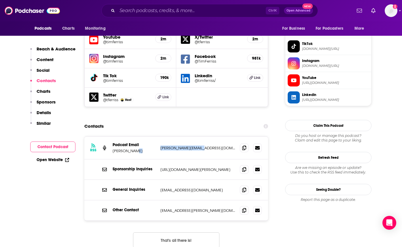
drag, startPoint x: 208, startPoint y: 110, endPoint x: 151, endPoint y: 109, distance: 57.0
click at [151, 137] on div "RSS Podcast Email Tim Ferriss tim@fourhourbody.com tim@fourhourbody.com" at bounding box center [176, 148] width 184 height 23
copy div "tim@fourhourbody.com"
